Goal: Task Accomplishment & Management: Manage account settings

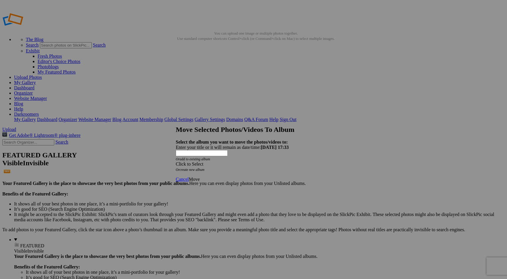
click at [241, 162] on div "Click to Select" at bounding box center [253, 164] width 155 height 5
click at [216, 170] on span "Test Competition" at bounding box center [217, 167] width 32 height 5
click at [212, 176] on link "TEST" at bounding box center [217, 178] width 11 height 5
click at [200, 177] on link "Move" at bounding box center [194, 179] width 11 height 5
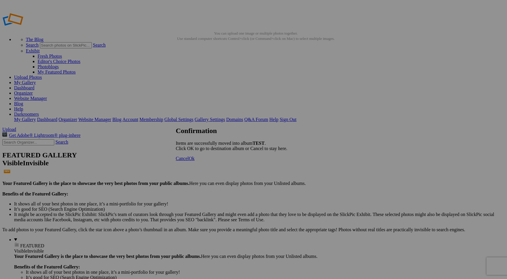
click at [195, 161] on link "Ok" at bounding box center [192, 158] width 6 height 5
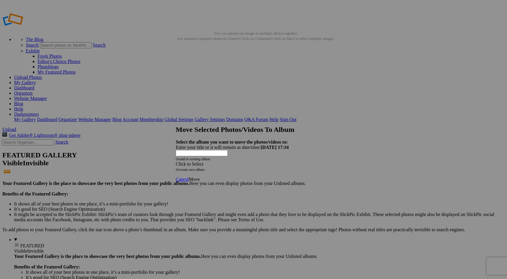
click at [228, 162] on div "Click to Select" at bounding box center [253, 164] width 155 height 5
click at [212, 170] on span "Test Competition" at bounding box center [217, 167] width 32 height 5
click at [212, 176] on link "TEST" at bounding box center [217, 178] width 11 height 5
click at [200, 177] on span "Move" at bounding box center [194, 179] width 11 height 5
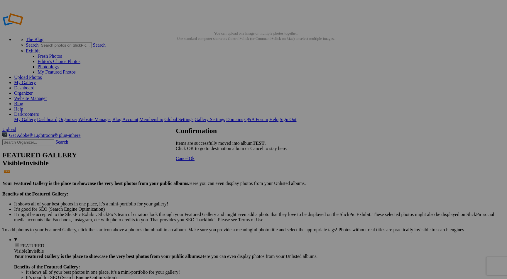
click at [195, 161] on span "Ok" at bounding box center [192, 158] width 6 height 5
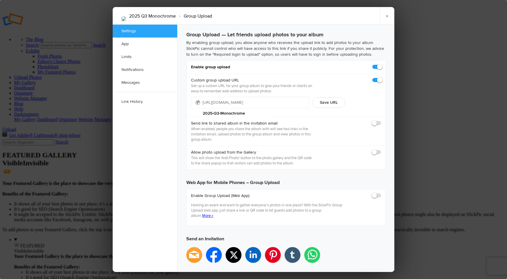
type input "[DATE] 11:59 PM"
click at [411, 94] on div "2025 Q3 Monochrome › Group Upload × Saving Saved Settings App Limits Notificati…" at bounding box center [253, 139] width 507 height 279
click at [383, 17] on link "×" at bounding box center [387, 16] width 15 height 18
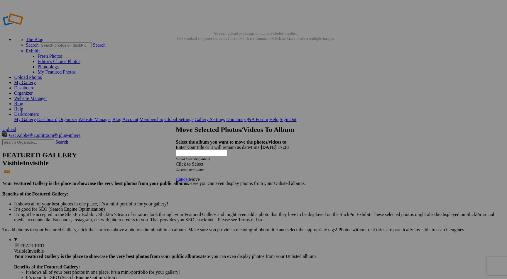
click at [211, 162] on div "Click to Select" at bounding box center [253, 164] width 155 height 5
click at [207, 170] on span "Test Competition" at bounding box center [217, 167] width 32 height 5
click at [213, 176] on link "TEST" at bounding box center [217, 178] width 11 height 5
click at [200, 177] on span "Move" at bounding box center [194, 179] width 11 height 5
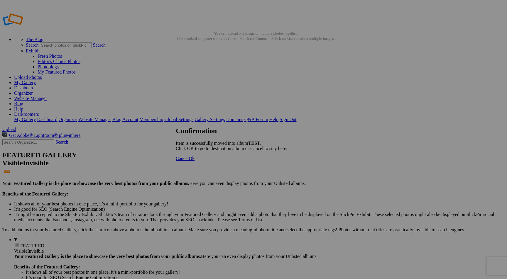
click at [195, 161] on link "Ok" at bounding box center [192, 158] width 6 height 5
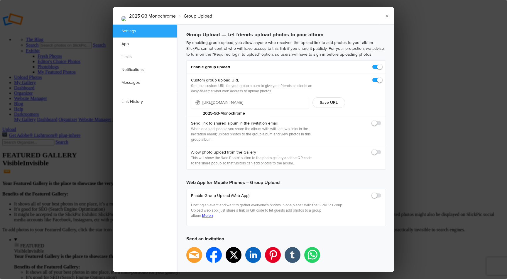
type input "2025-09-30 11:59 PM"
click at [381, 64] on span at bounding box center [381, 64] width 0 height 0
click at [381, 64] on input "checkbox" at bounding box center [381, 64] width 0 height 0
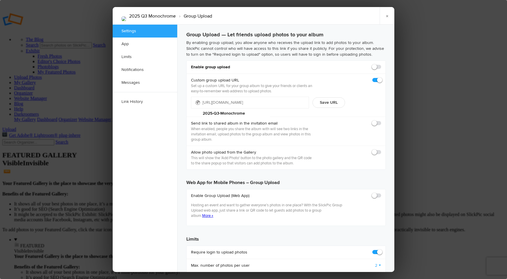
click at [381, 64] on span at bounding box center [381, 64] width 0 height 0
click at [381, 64] on input "checkbox" at bounding box center [381, 64] width 0 height 0
checkbox input "true"
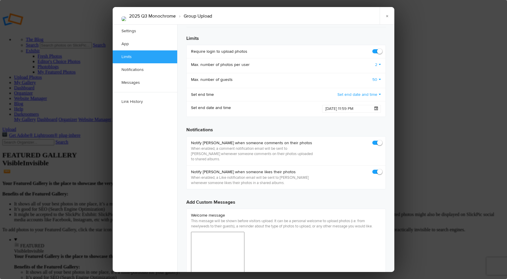
scroll to position [299, 0]
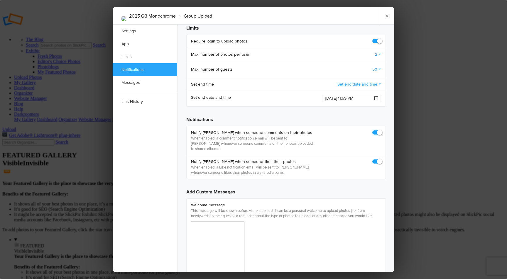
click at [425, 98] on div "2025 Q3 Monochrome › Group Upload × Saving Saved Settings App Limits Notificati…" at bounding box center [253, 139] width 507 height 279
click at [384, 13] on link "×" at bounding box center [387, 16] width 15 height 18
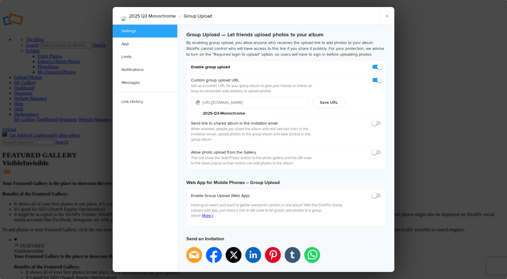
scroll to position [0, 0]
type input "2025-09-30 11:59 PM"
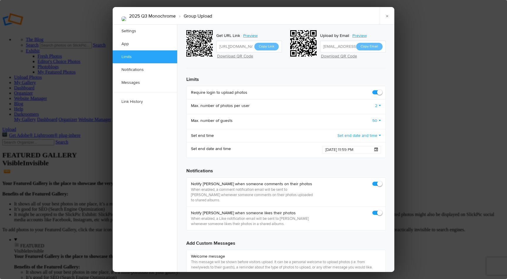
scroll to position [251, 0]
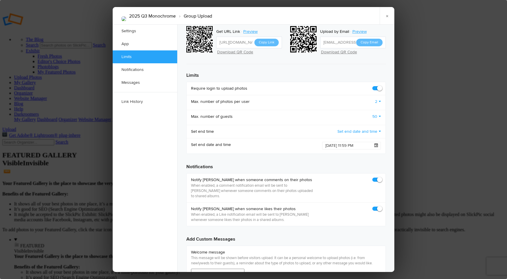
click at [381, 86] on span at bounding box center [381, 86] width 0 height 0
click at [381, 85] on input "checkbox" at bounding box center [381, 85] width 0 height 0
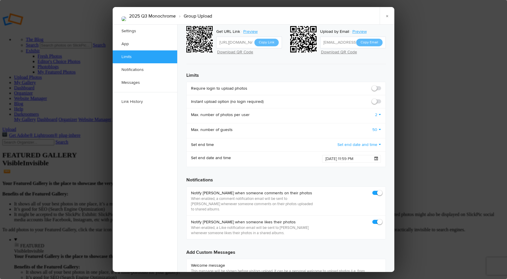
click at [381, 86] on span at bounding box center [381, 86] width 0 height 0
click at [381, 85] on input "checkbox" at bounding box center [381, 85] width 0 height 0
checkbox input "true"
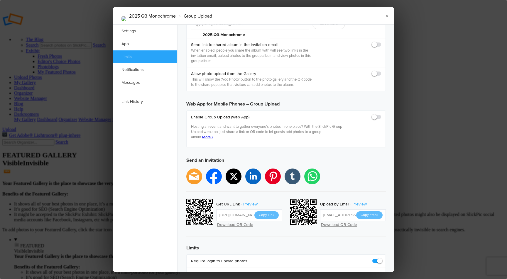
scroll to position [0, 0]
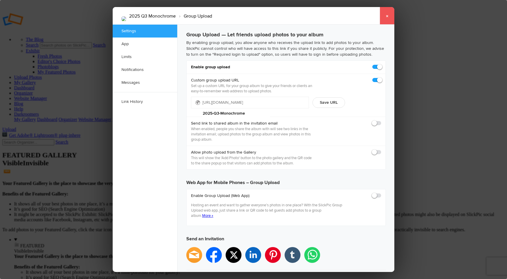
click at [386, 17] on link "×" at bounding box center [387, 16] width 15 height 18
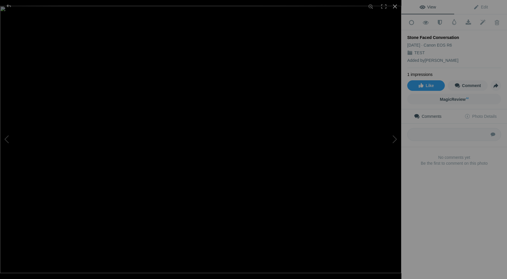
click at [395, 5] on div at bounding box center [394, 6] width 13 height 13
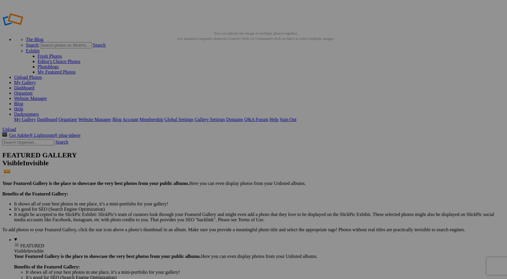
drag, startPoint x: 297, startPoint y: 32, endPoint x: 306, endPoint y: 31, distance: 8.9
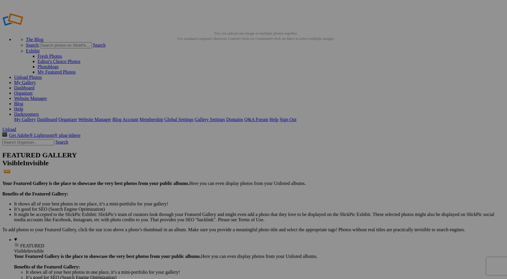
click at [214, 179] on span "Yes" at bounding box center [211, 178] width 7 height 5
